Goal: Information Seeking & Learning: Learn about a topic

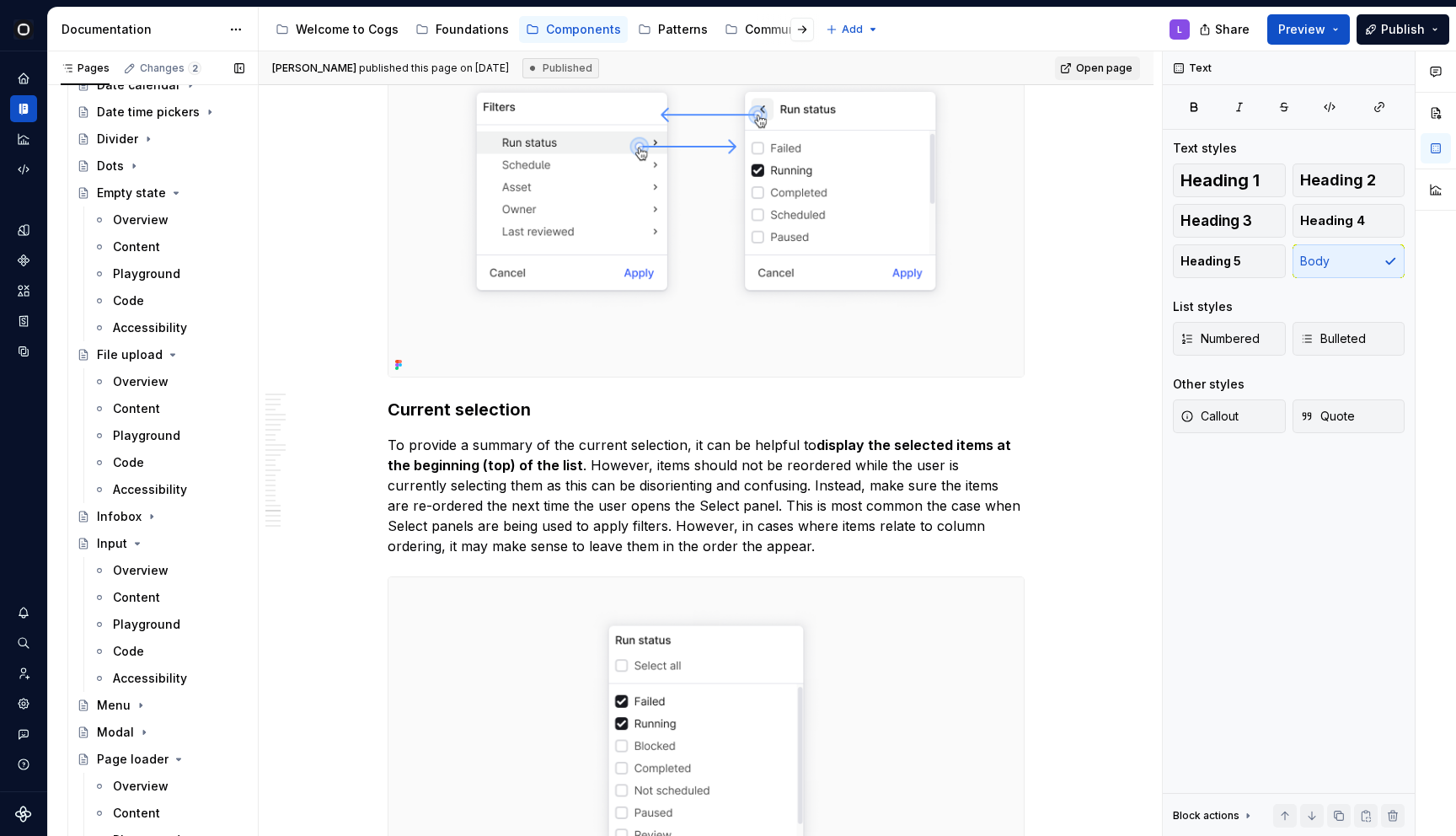
scroll to position [1071, 0]
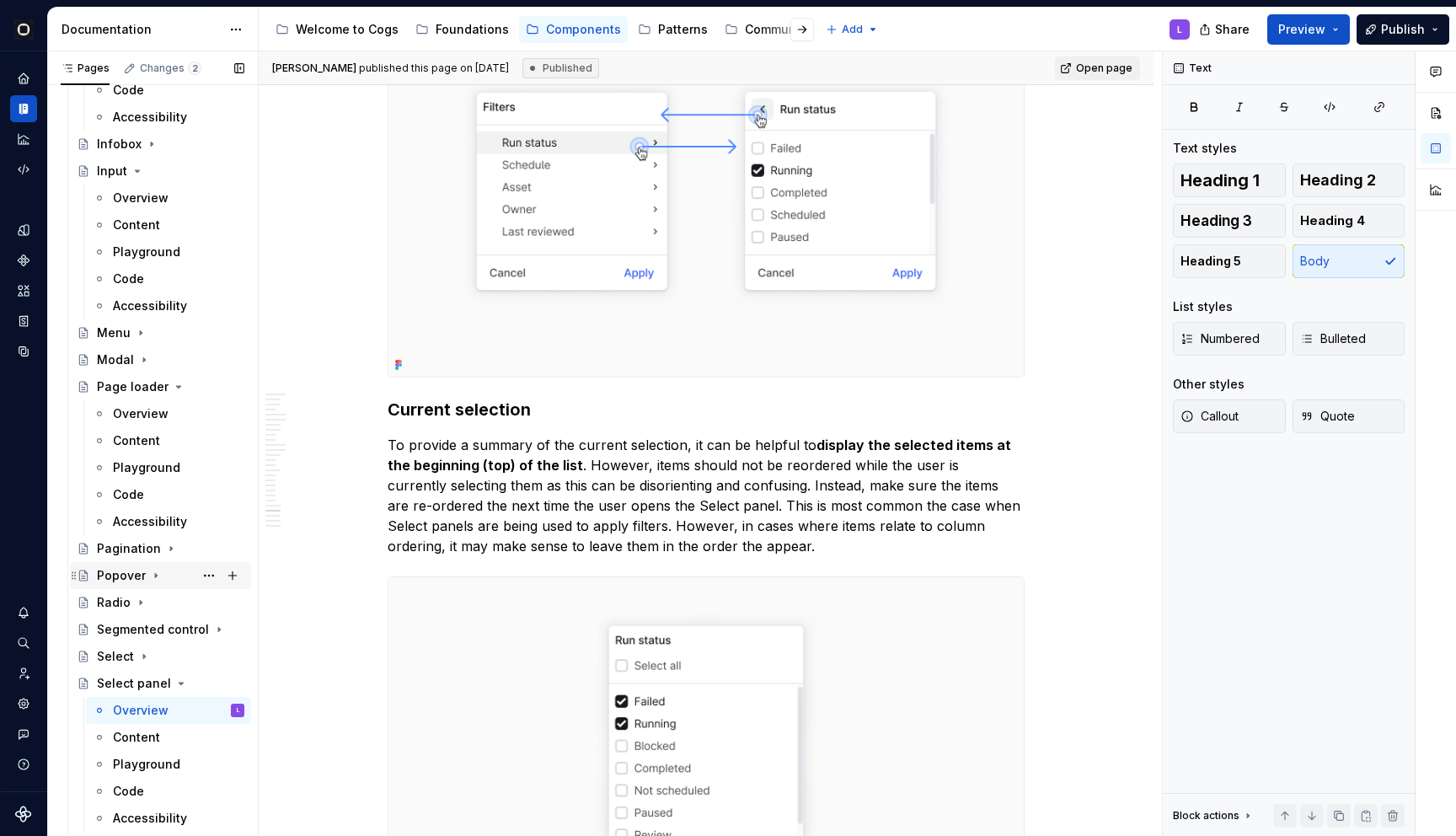
click at [135, 583] on div "Popover" at bounding box center [121, 575] width 49 height 17
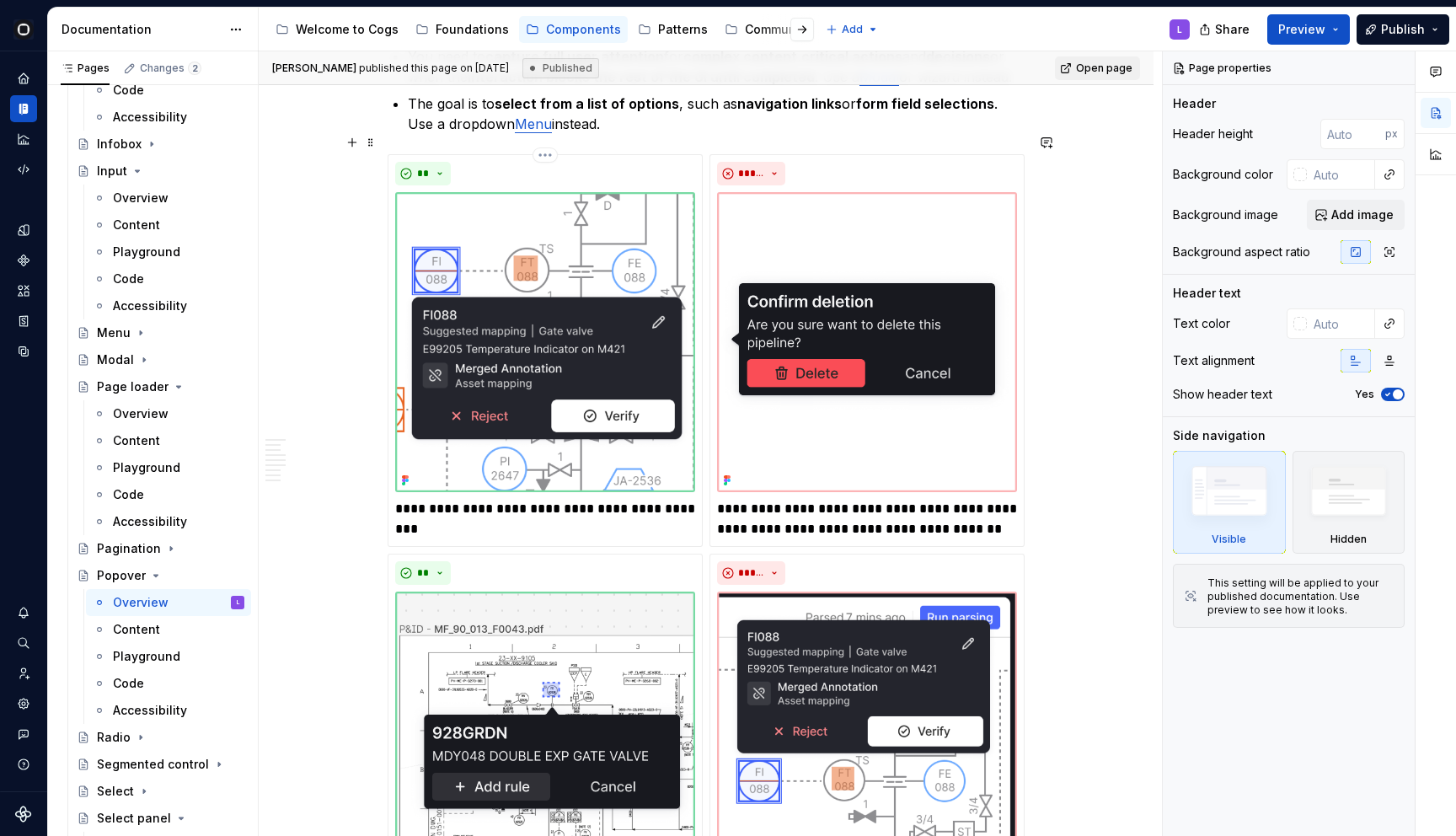
scroll to position [1568, 0]
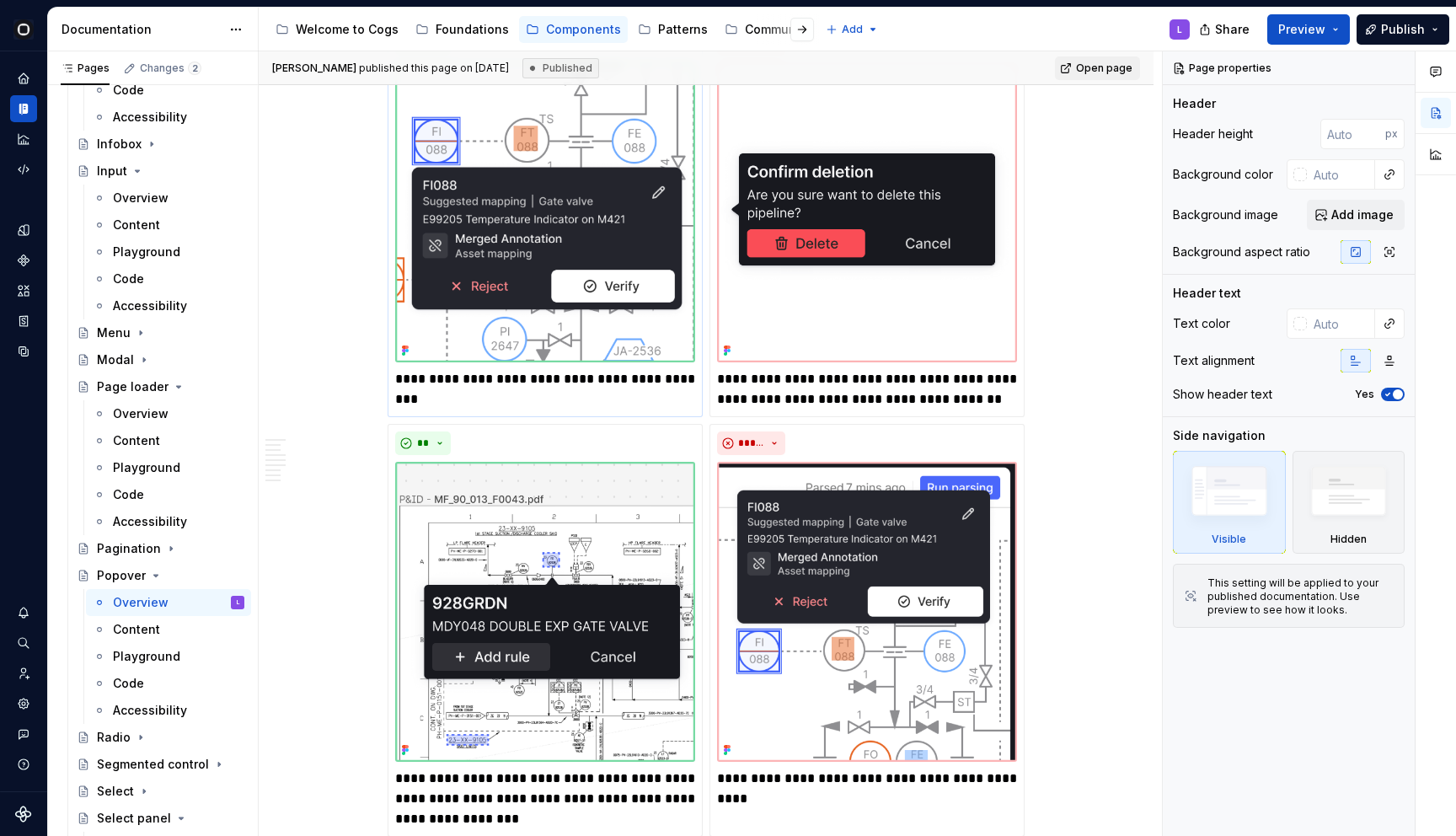
click at [632, 312] on img at bounding box center [545, 212] width 300 height 300
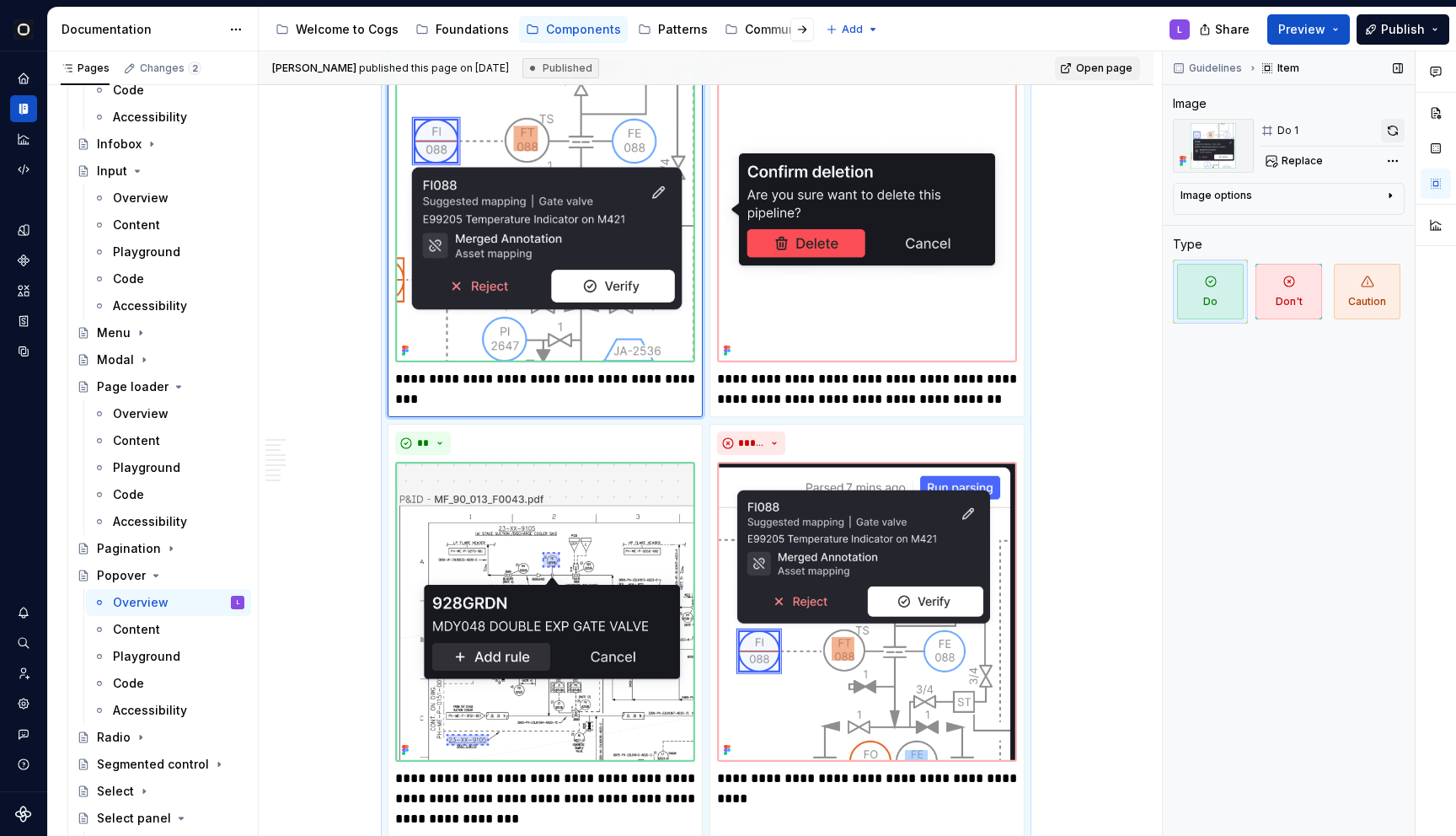
click at [1395, 130] on button "button" at bounding box center [1392, 130] width 24 height 24
click at [944, 521] on img at bounding box center [867, 612] width 300 height 300
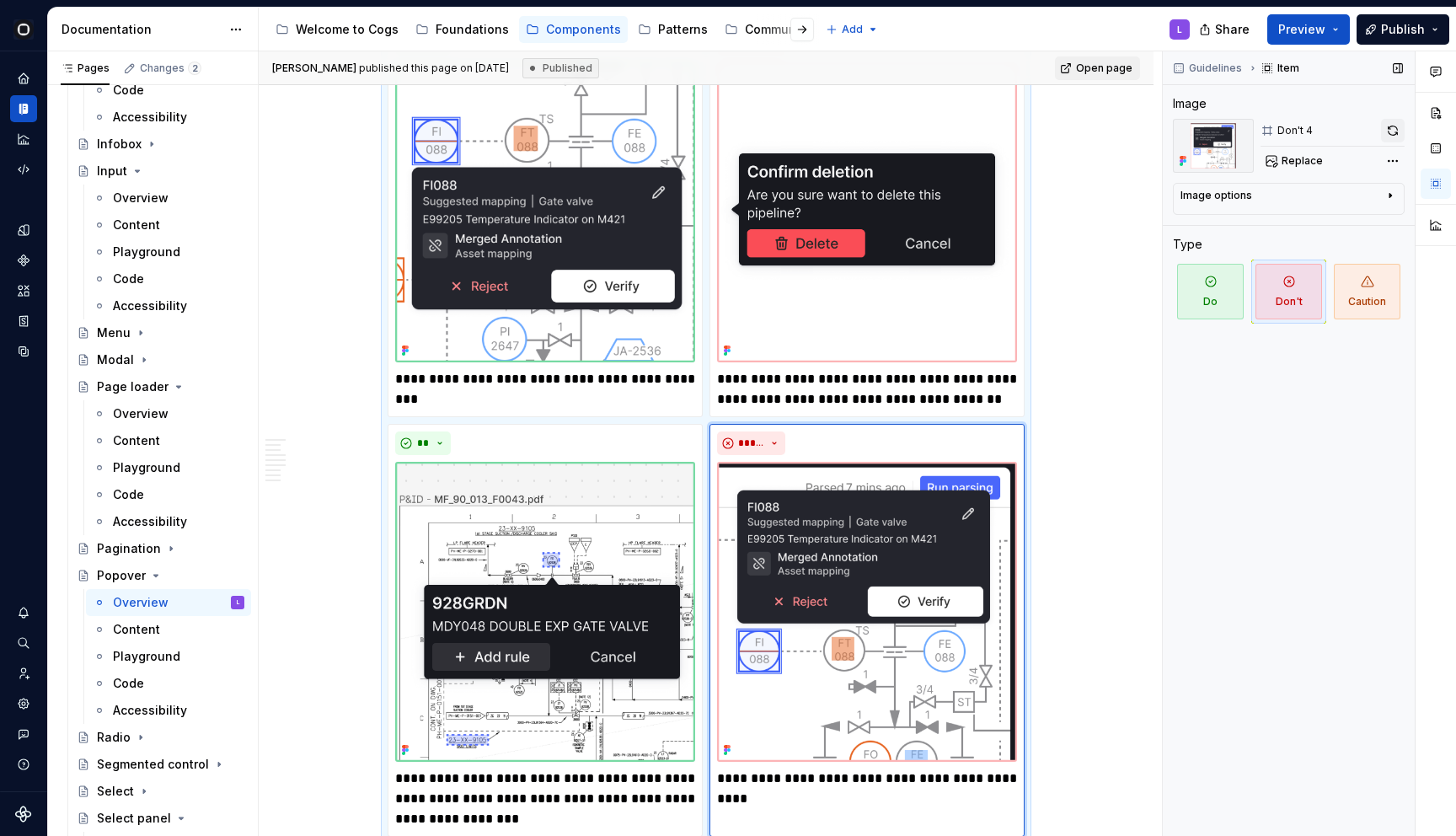
click at [1391, 132] on button "button" at bounding box center [1392, 130] width 24 height 24
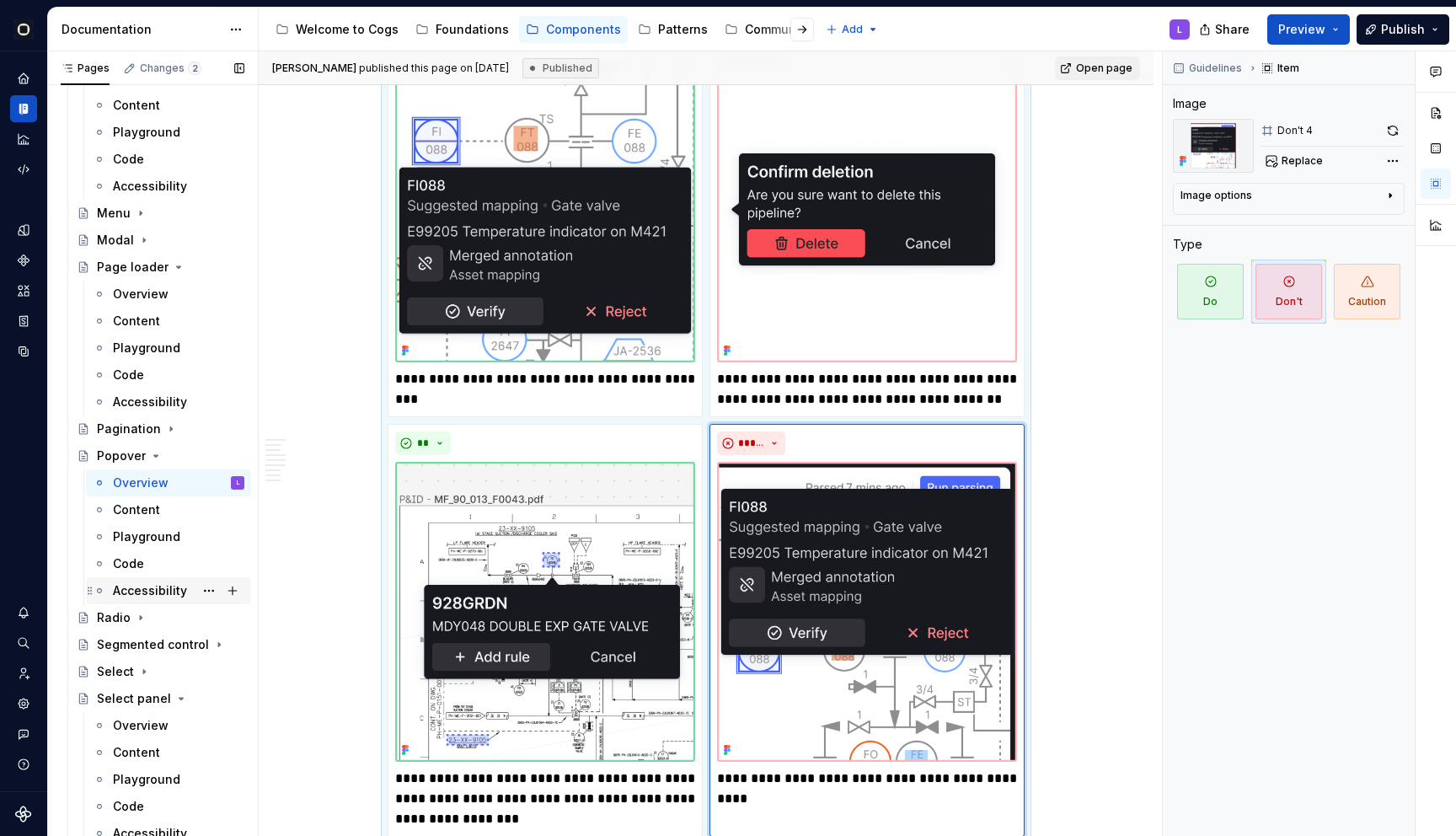
scroll to position [1204, 0]
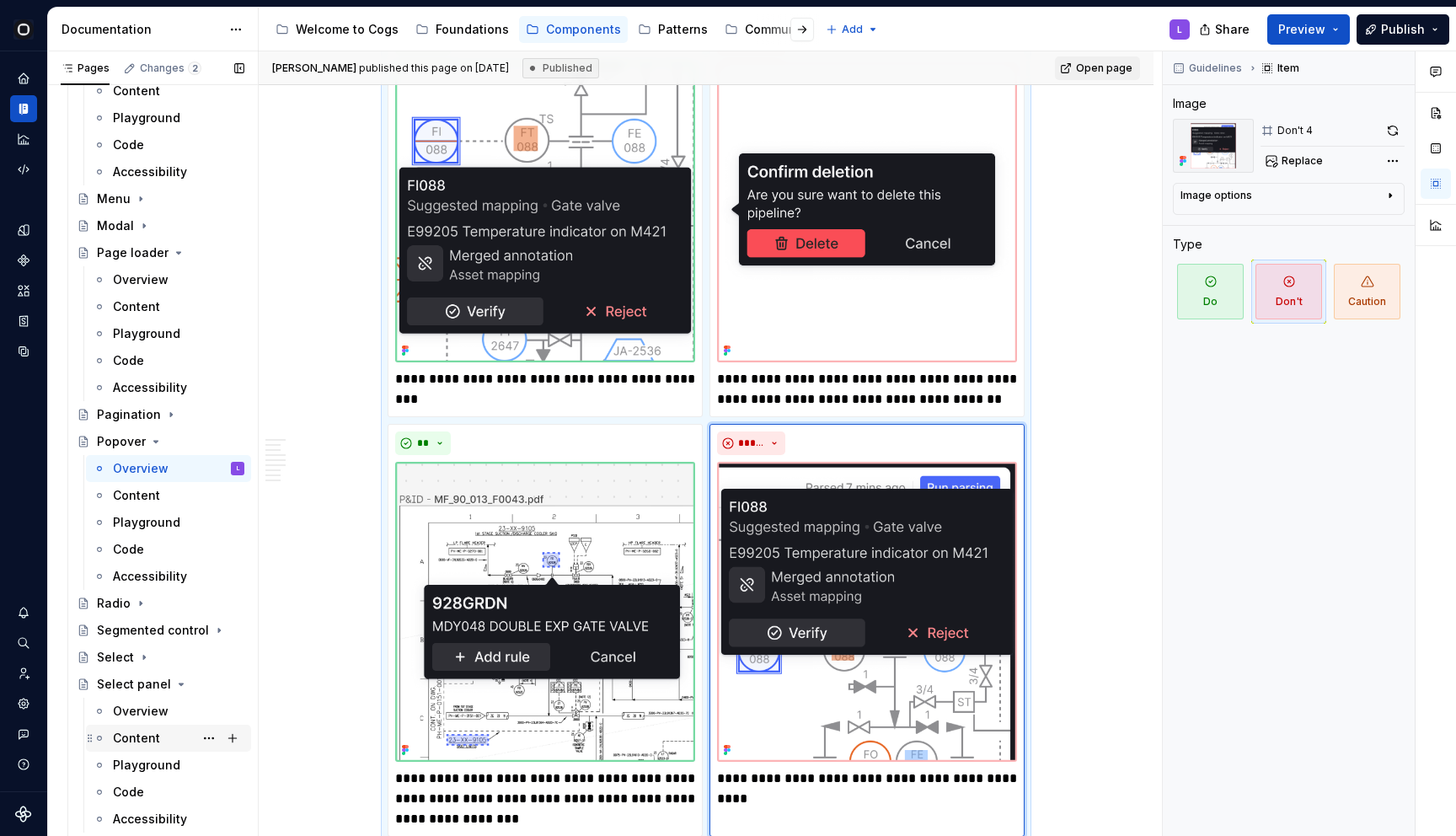
click at [138, 742] on div "Content" at bounding box center [136, 738] width 47 height 17
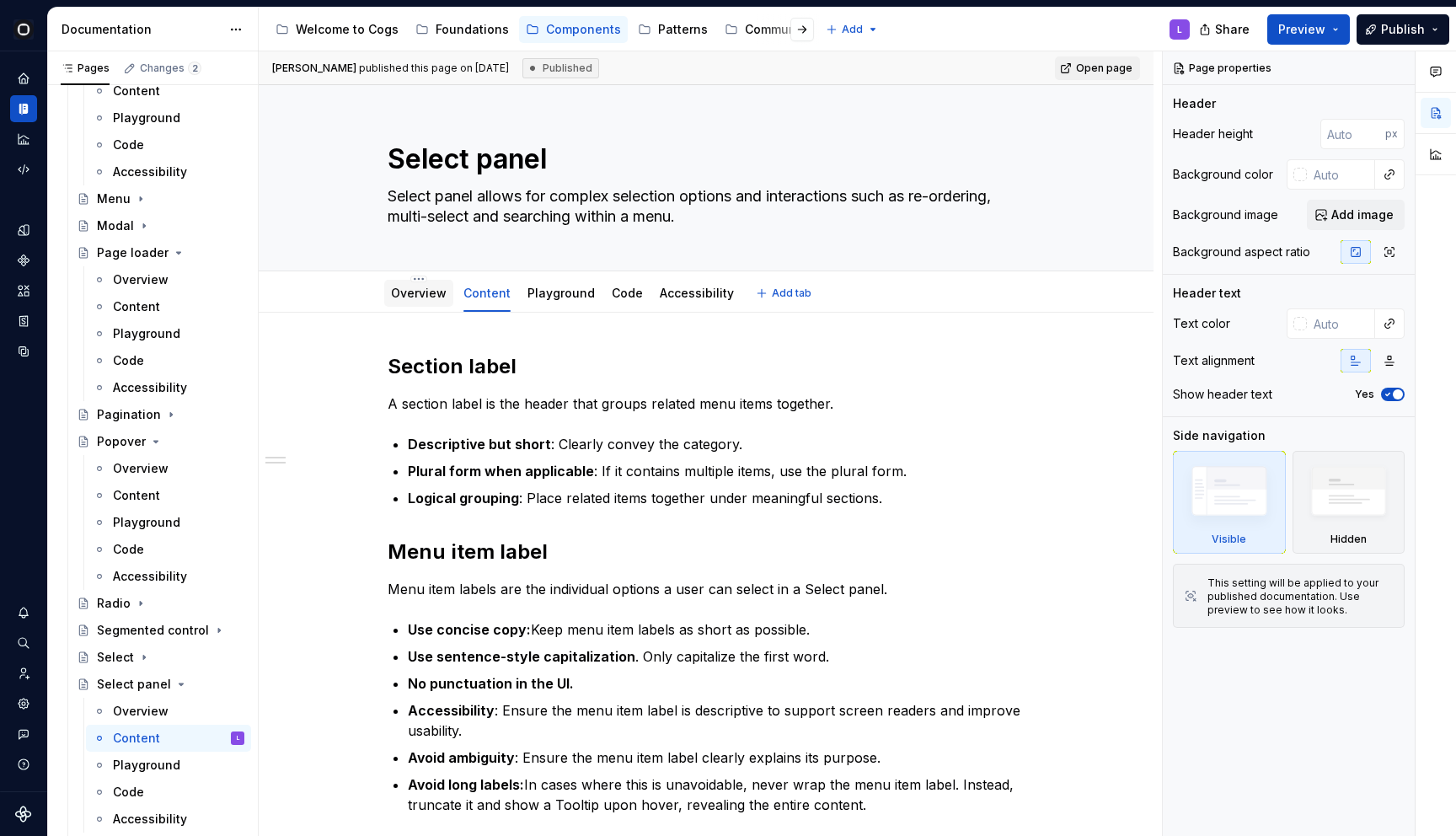
click at [404, 290] on link "Overview" at bounding box center [419, 292] width 56 height 14
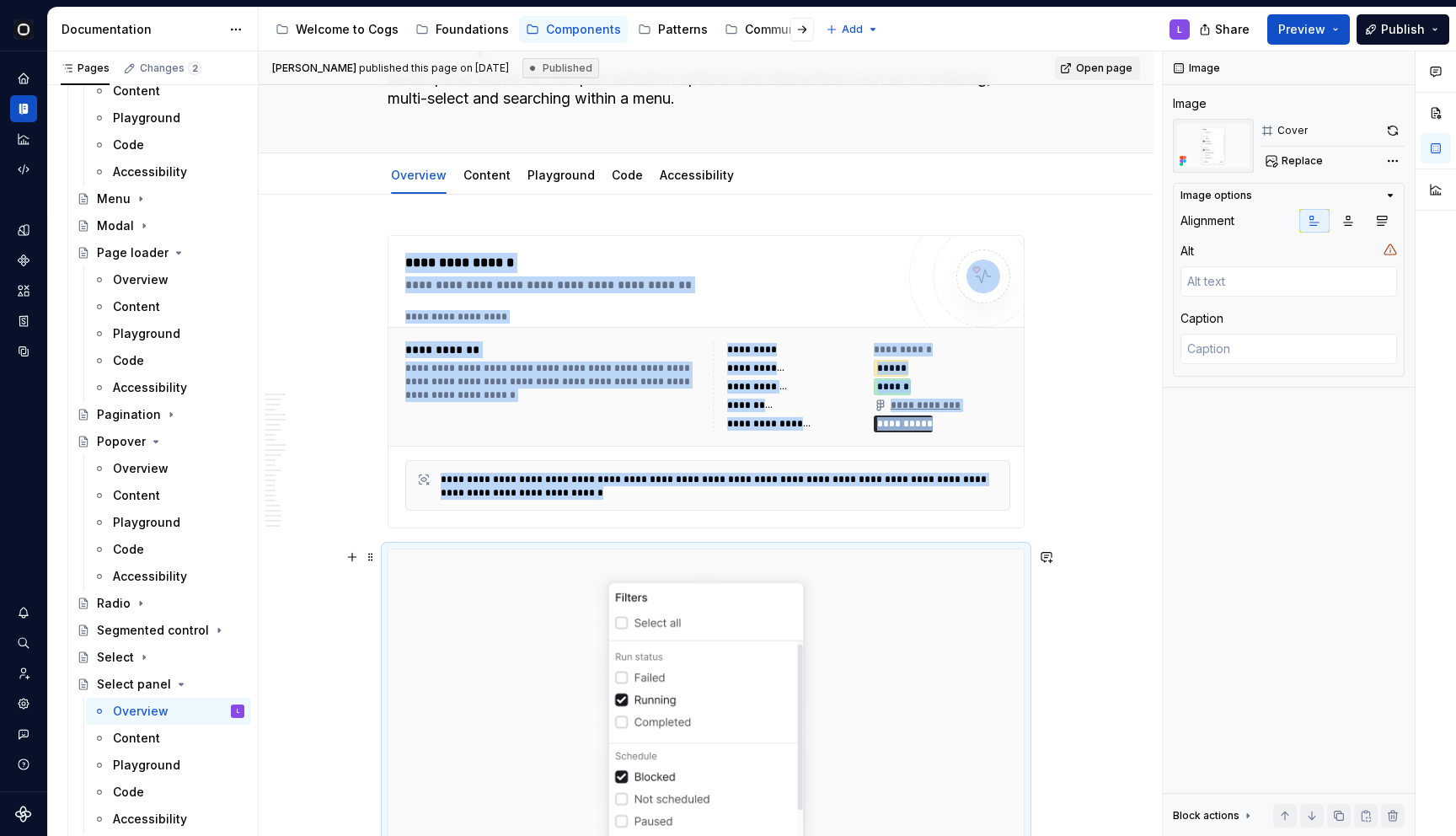
scroll to position [236, 0]
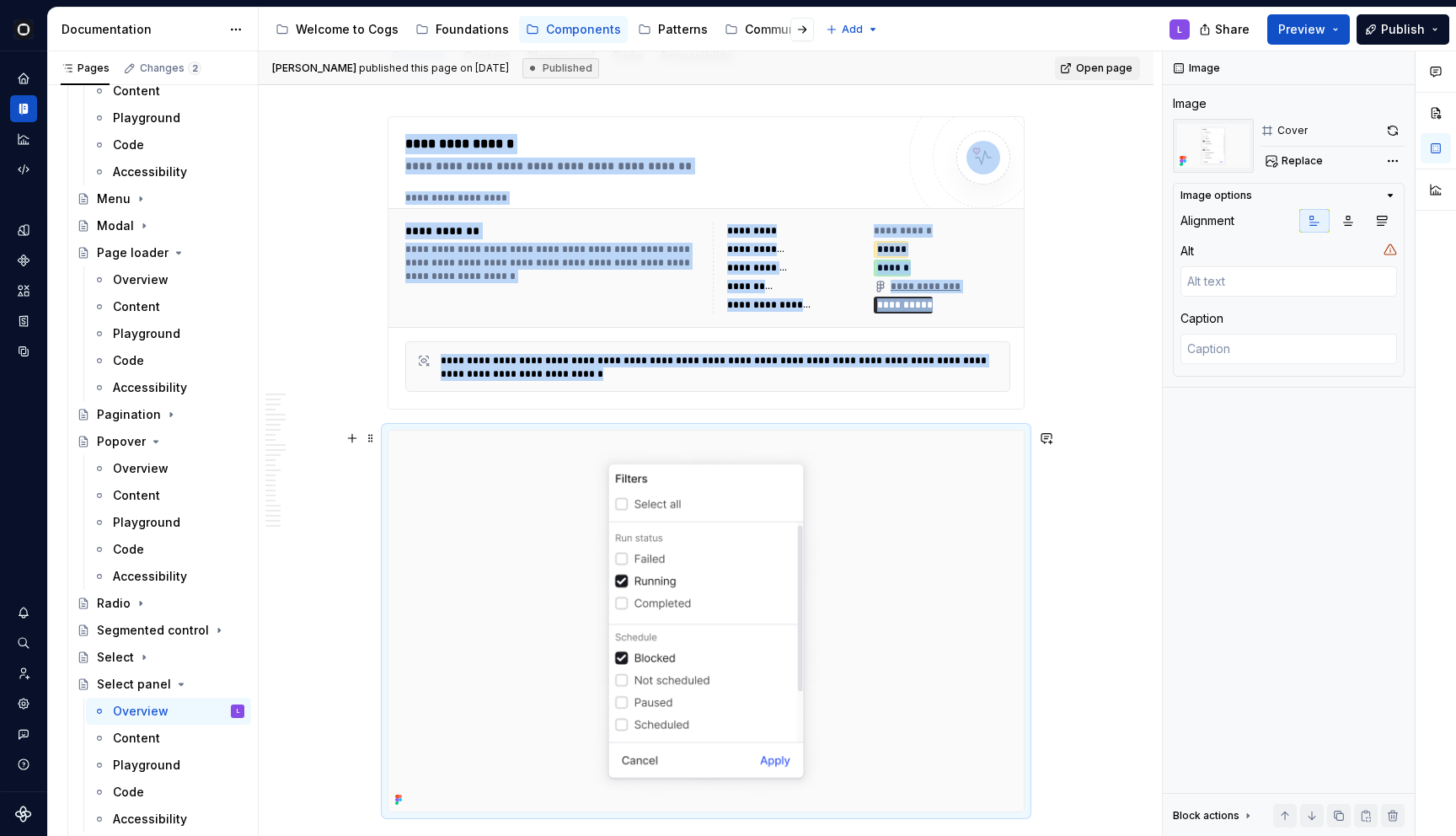
click at [918, 579] on img at bounding box center [706, 621] width 635 height 381
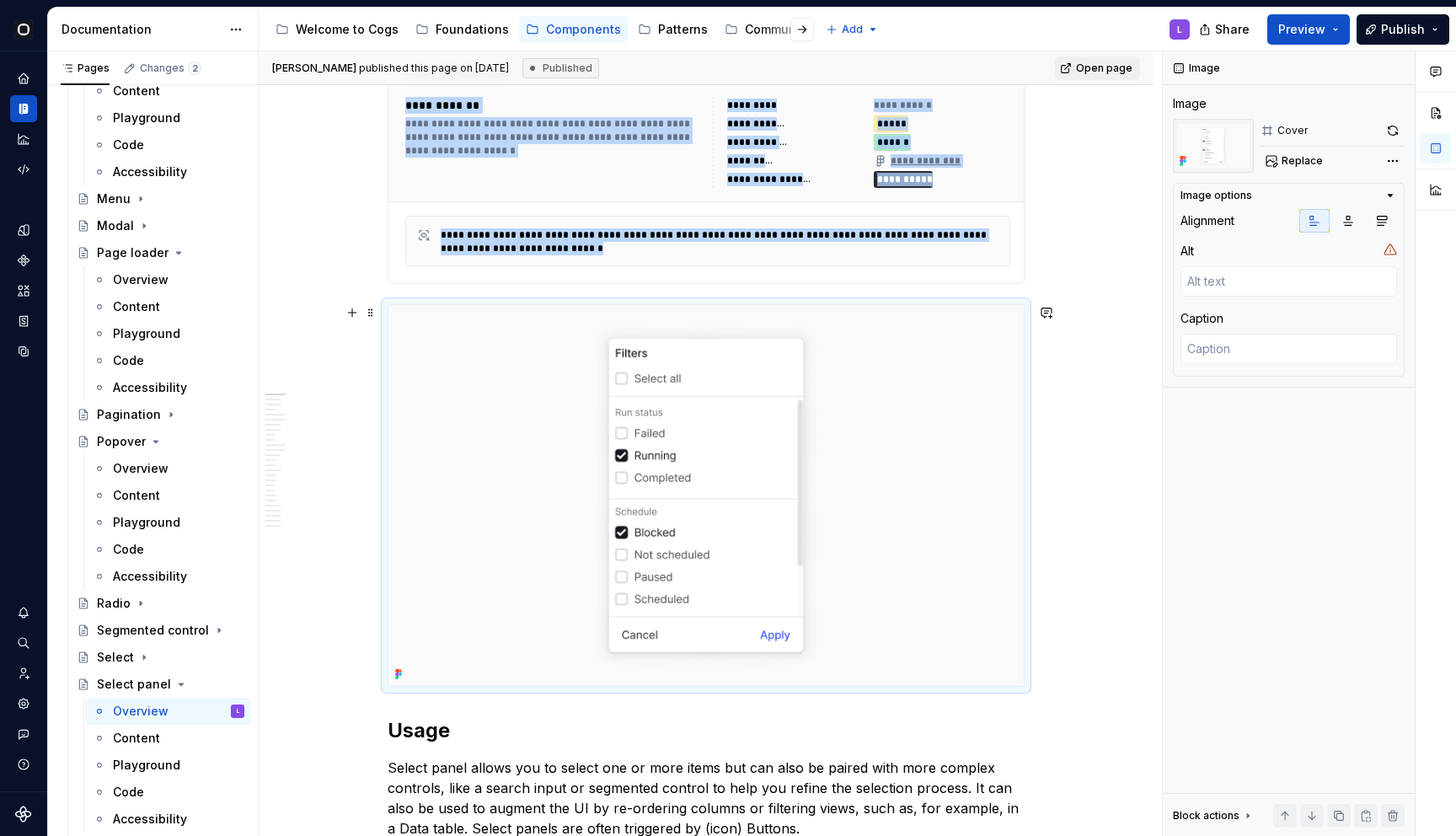
scroll to position [414, 0]
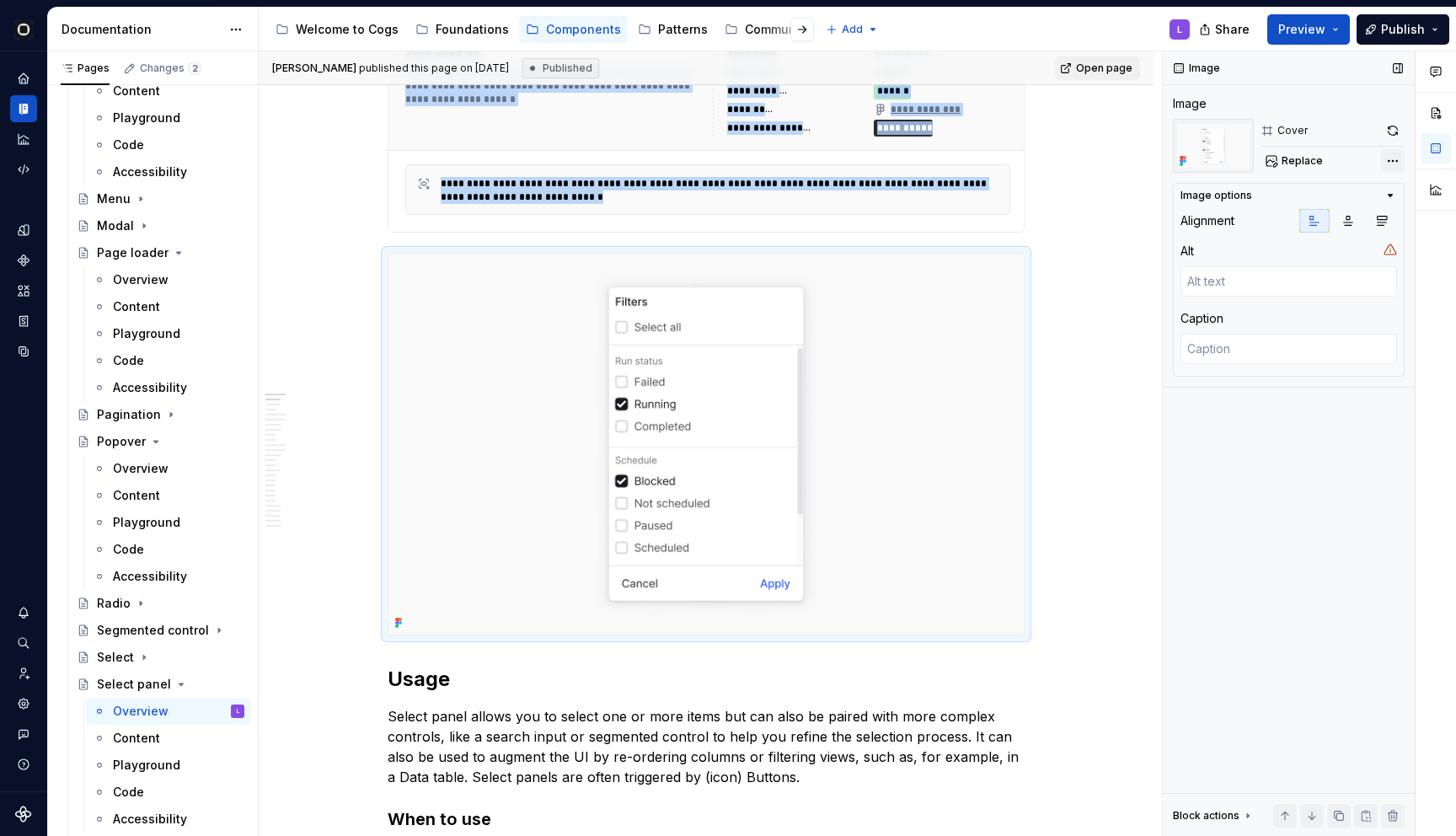
click at [1395, 161] on div "Comments Open comments No comments yet Select ‘Comment’ from the block context …" at bounding box center [1309, 444] width 293 height 785
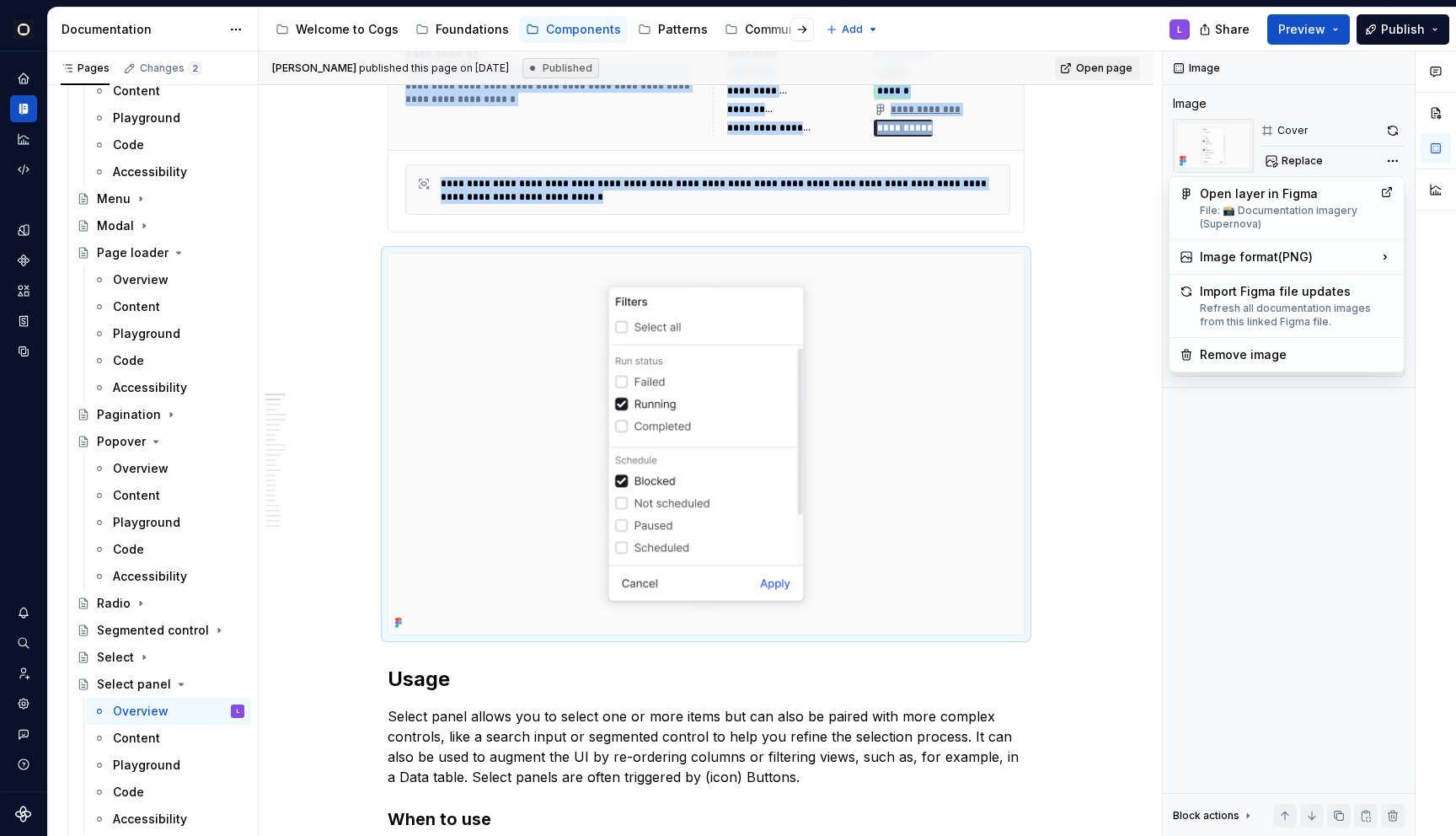
type textarea "*"
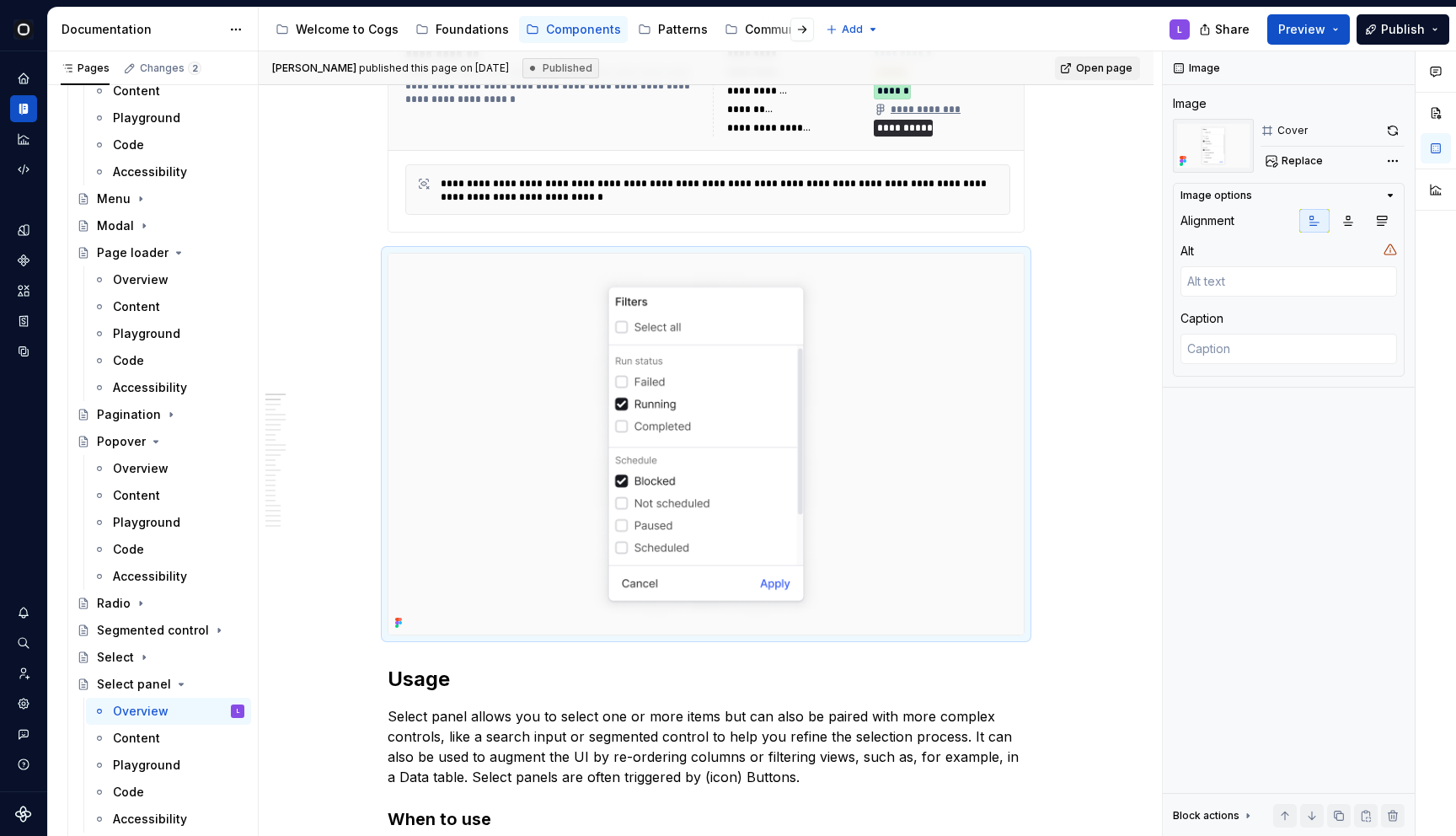
click at [1391, 132] on div "Comments Open comments No comments yet Select ‘Comment’ from the block context …" at bounding box center [1309, 444] width 293 height 785
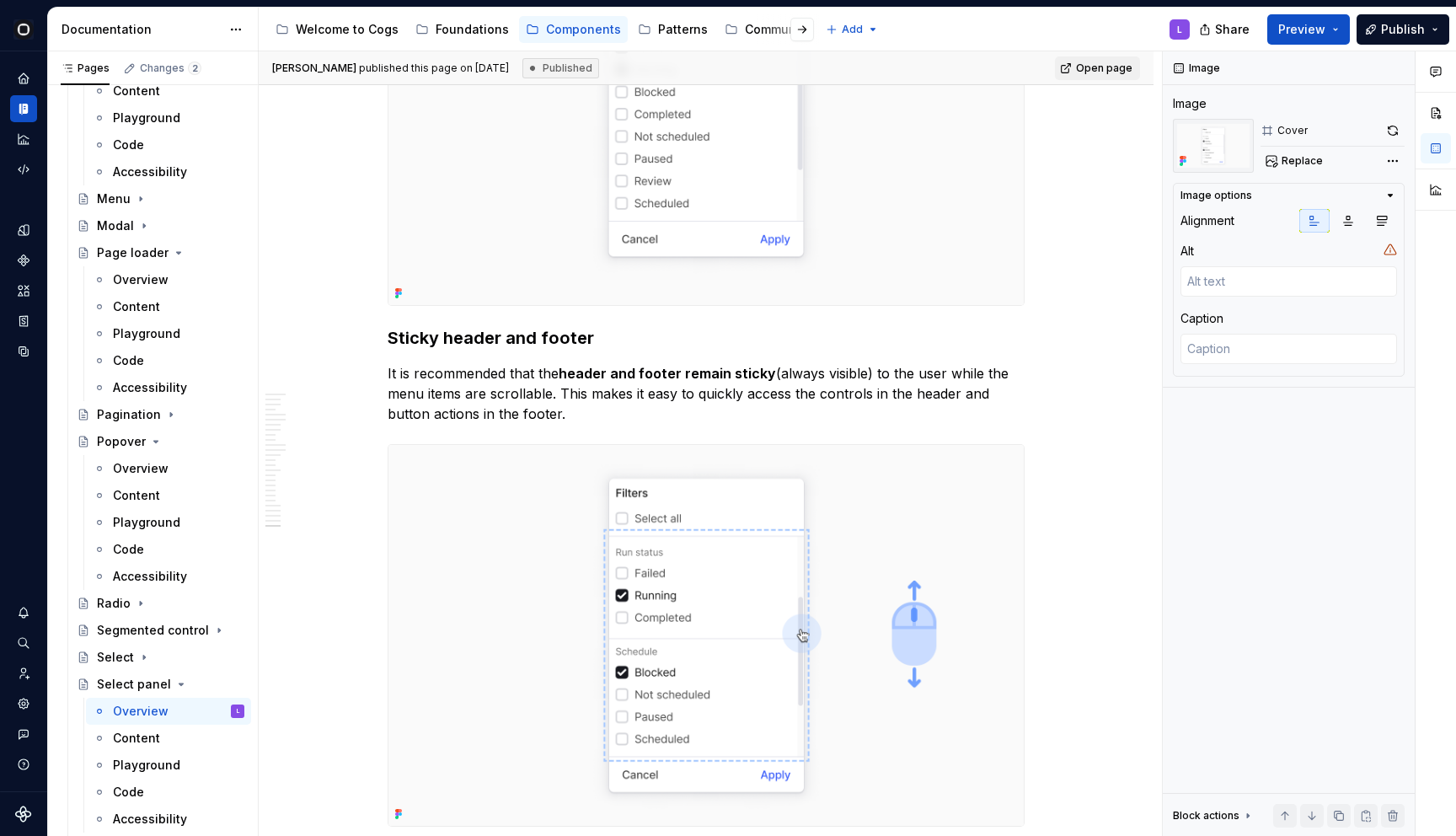
scroll to position [12576, 0]
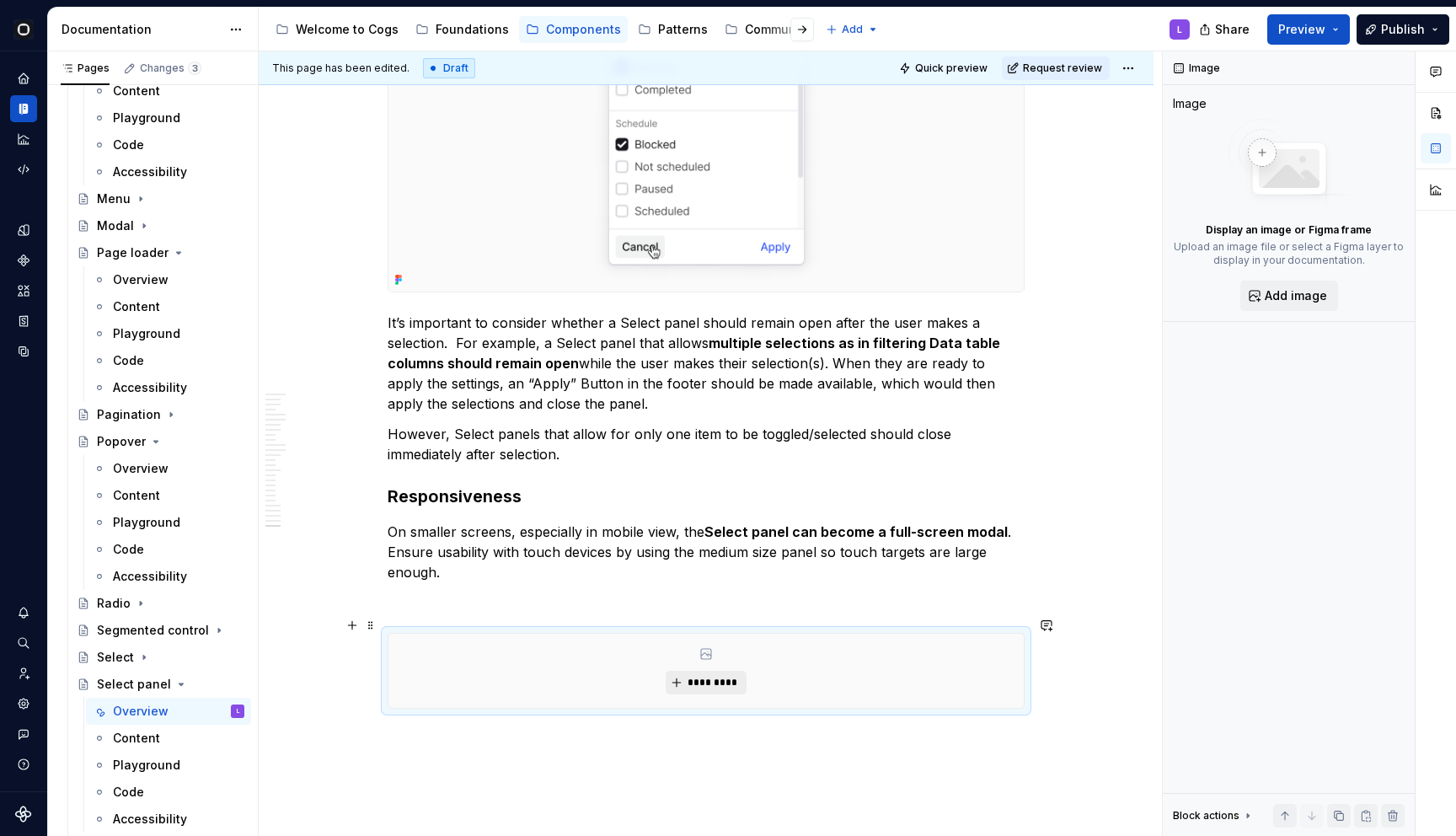
click at [710, 676] on span "*********" at bounding box center [712, 682] width 51 height 13
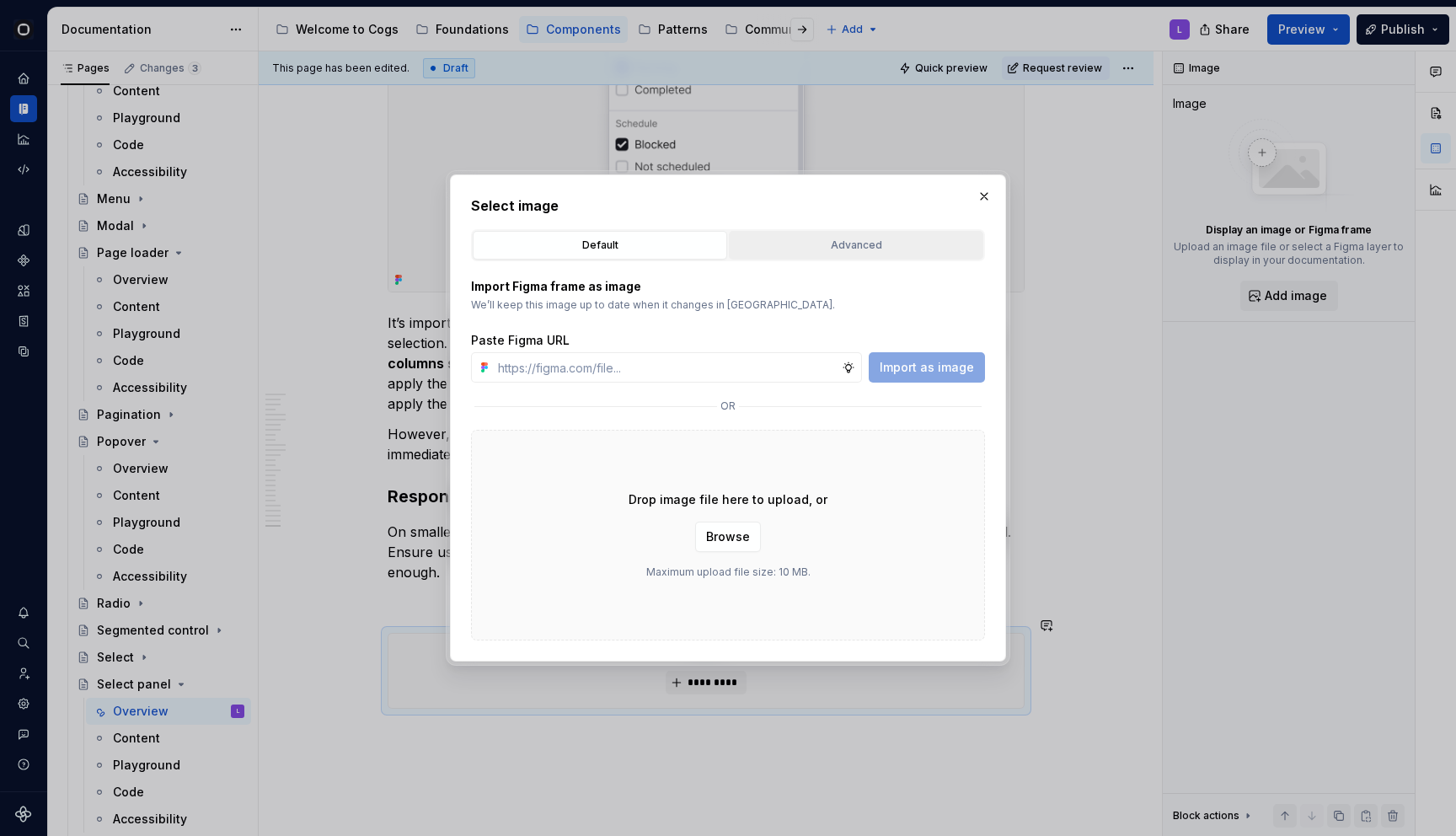
click at [837, 234] on button "Advanced" at bounding box center [857, 245] width 255 height 29
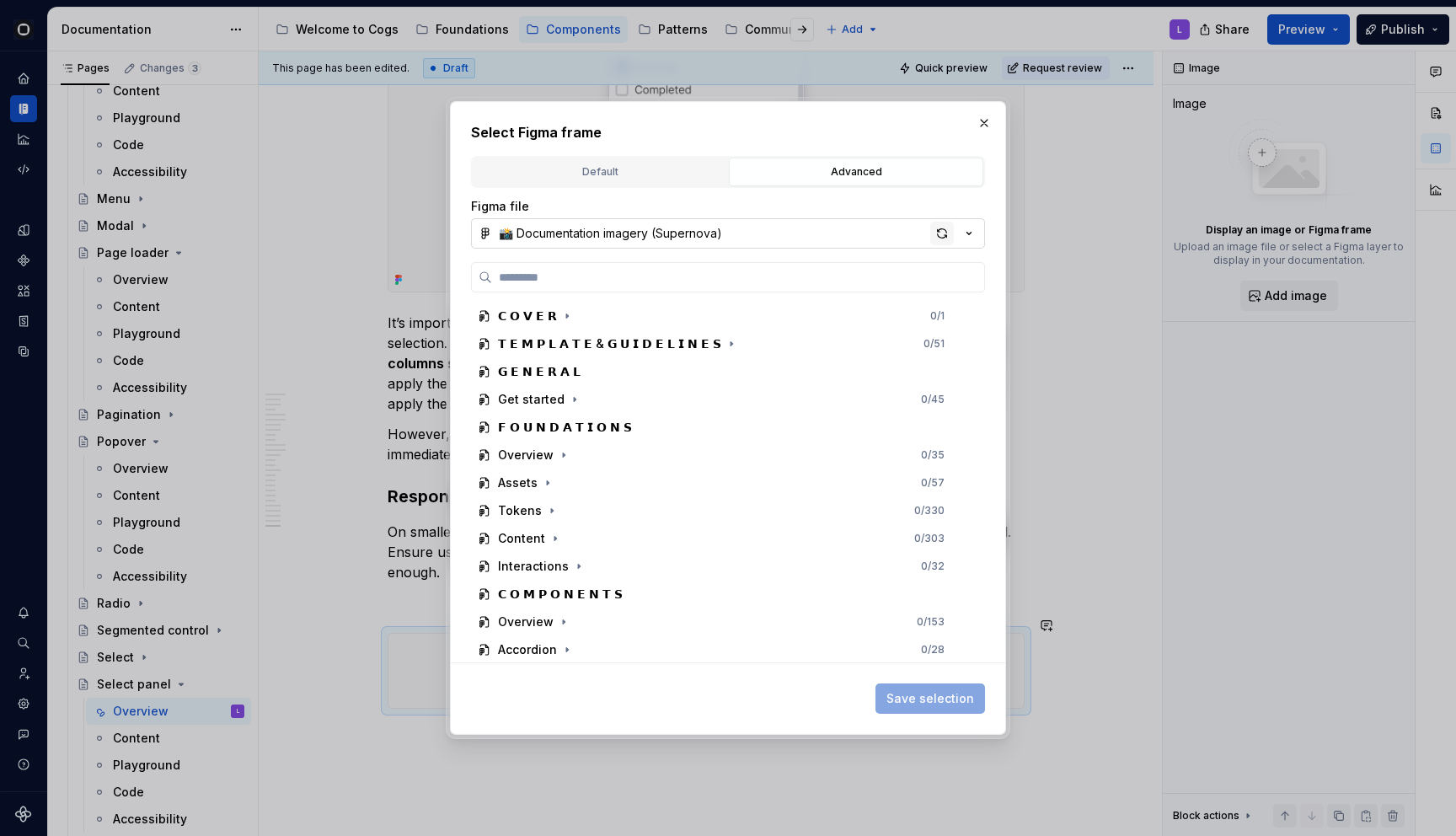
click at [938, 236] on div "button" at bounding box center [941, 233] width 24 height 24
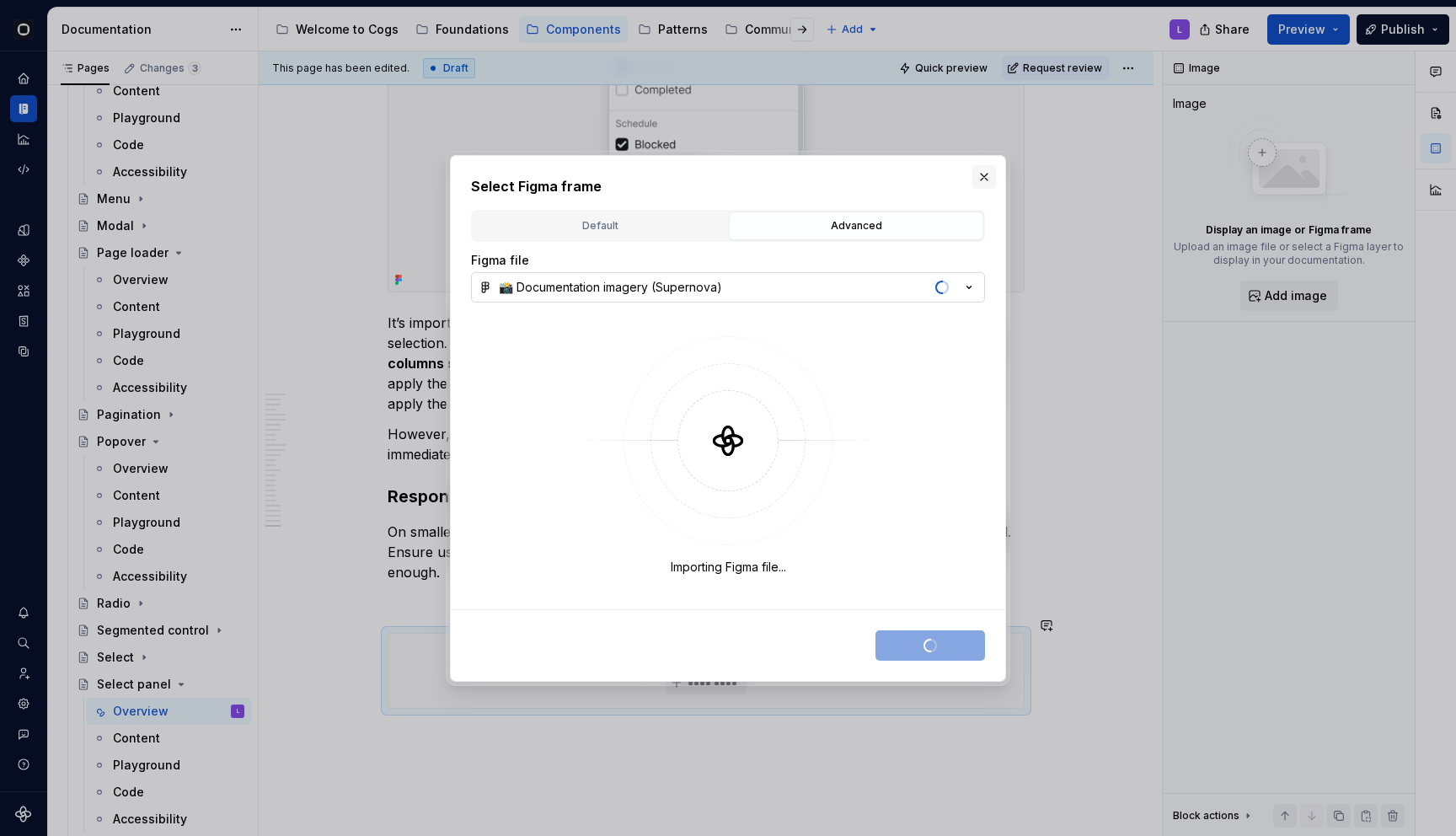
click at [986, 172] on button "button" at bounding box center [984, 176] width 24 height 24
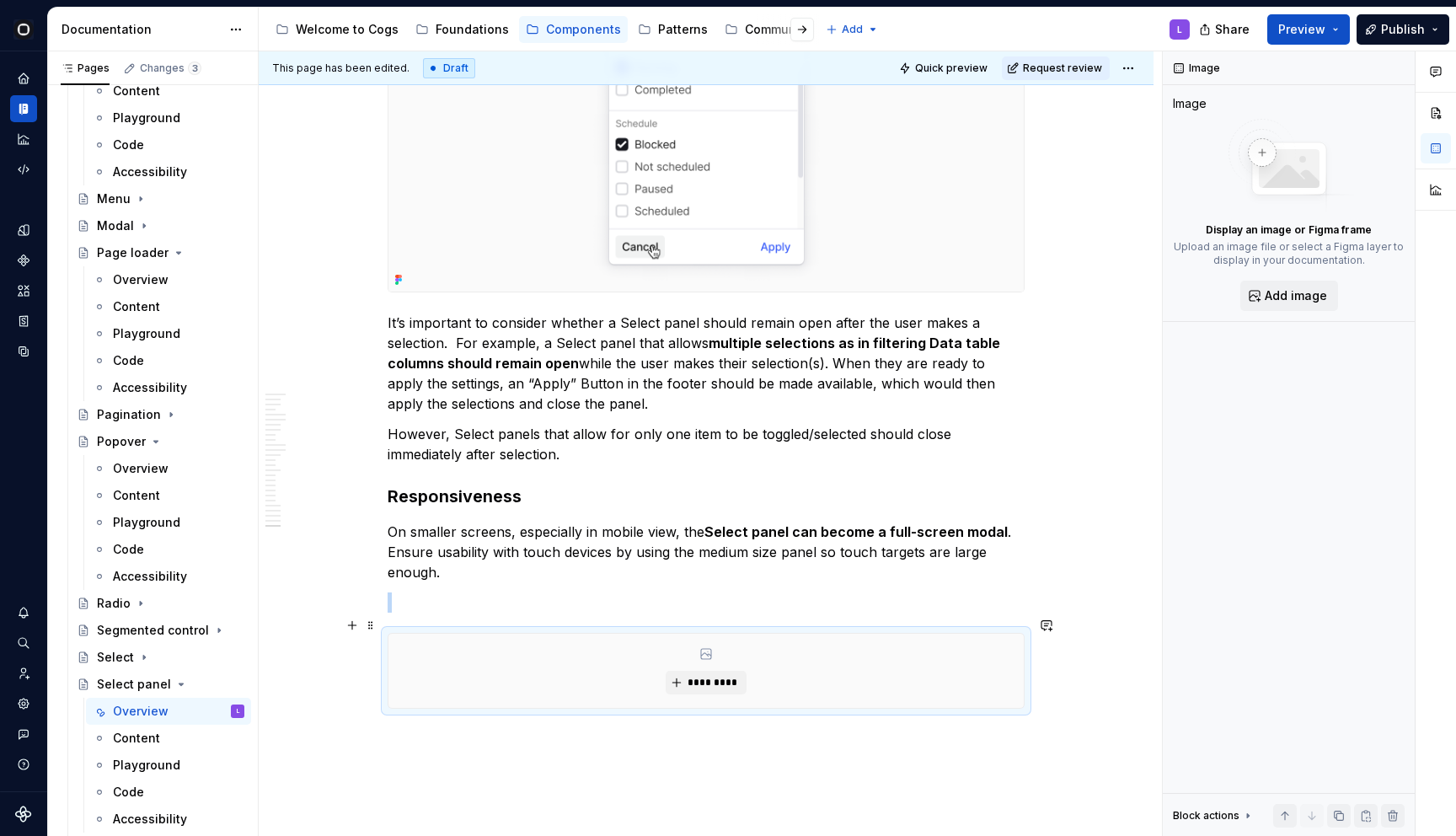
click at [664, 634] on div "*********" at bounding box center [706, 670] width 635 height 74
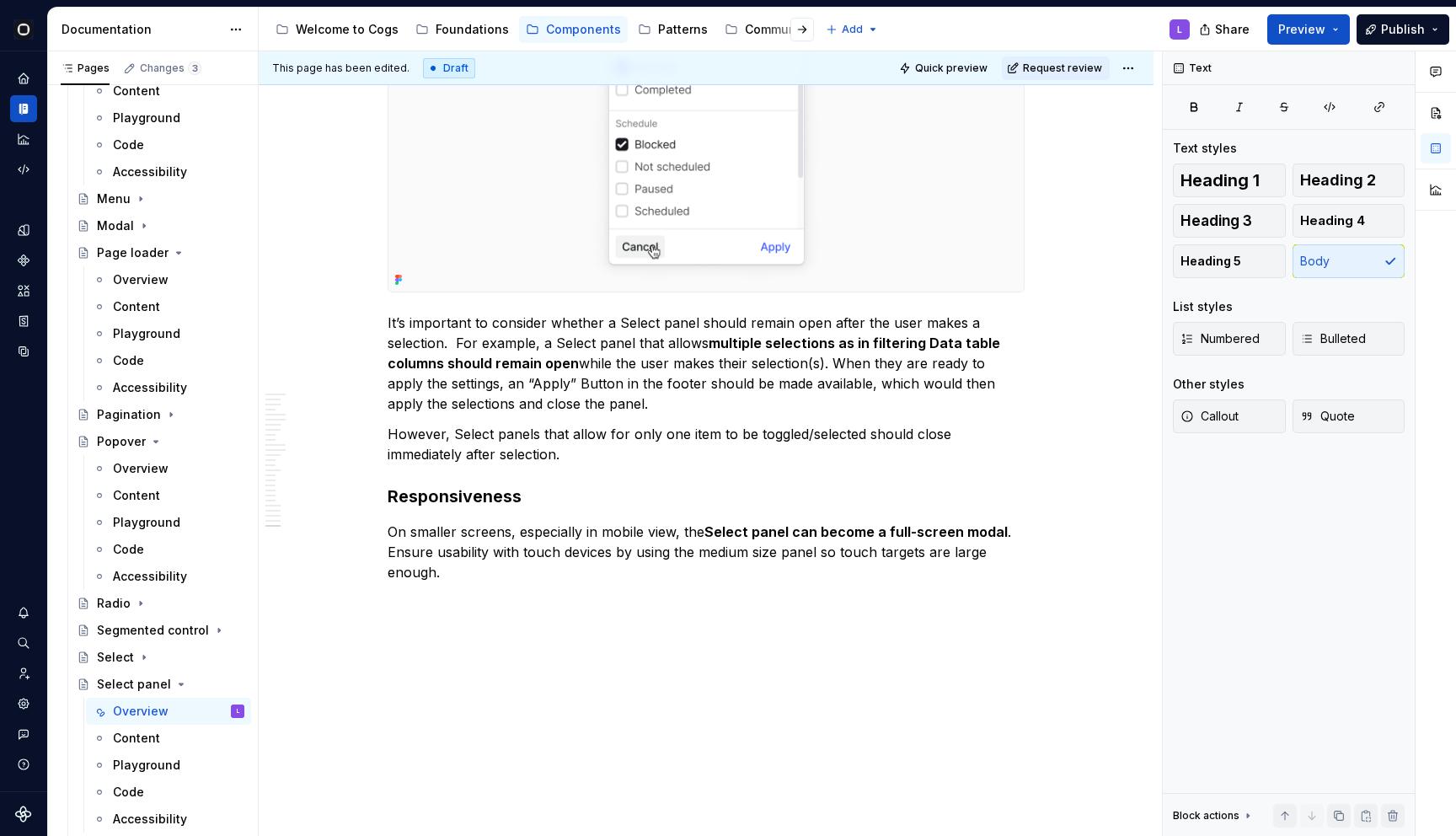
scroll to position [12564, 0]
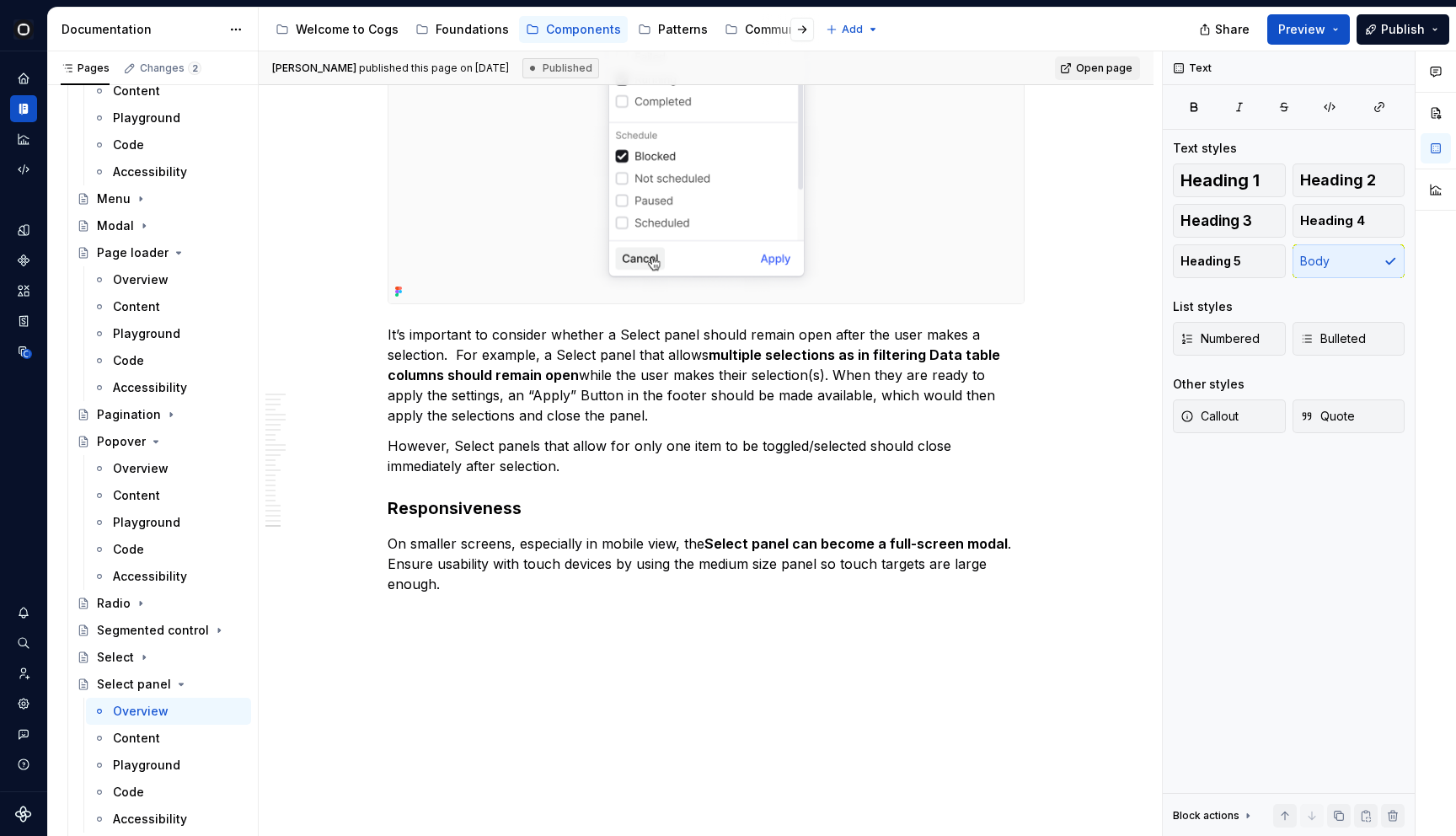
type textarea "*"
